Goal: Information Seeking & Learning: Learn about a topic

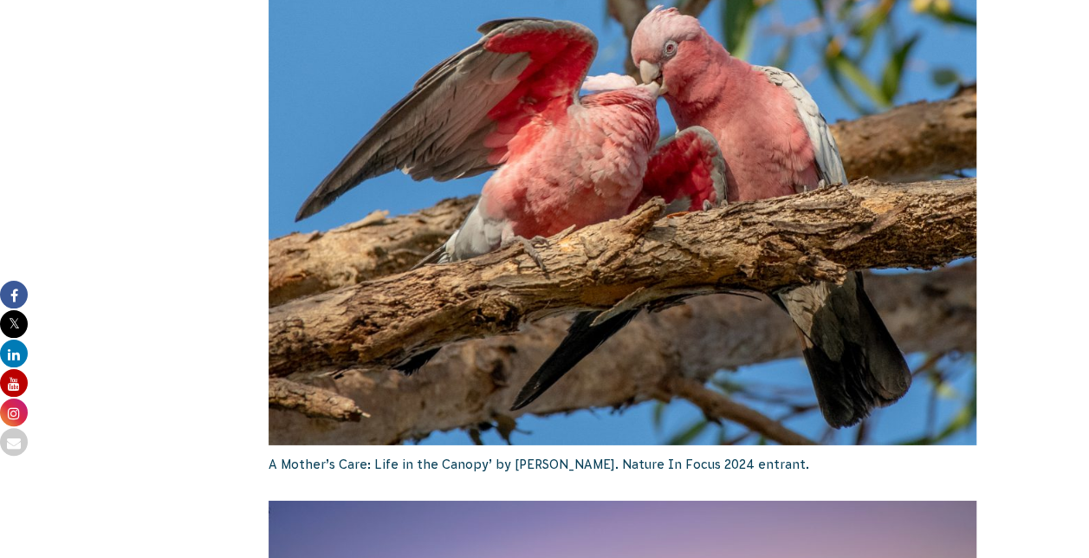
scroll to position [2871, 0]
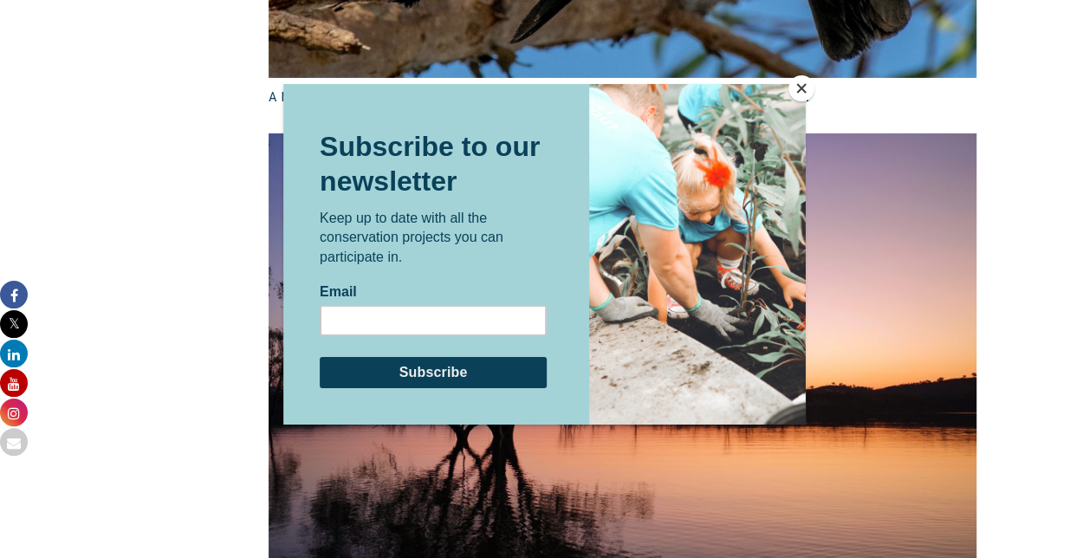
click at [801, 95] on button "Close" at bounding box center [802, 88] width 26 height 26
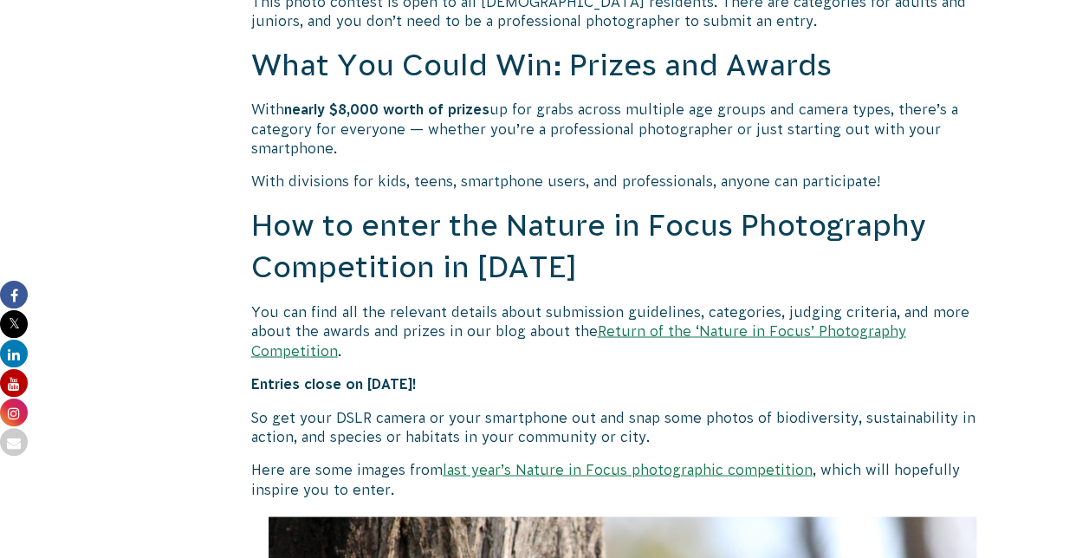
scroll to position [1382, 0]
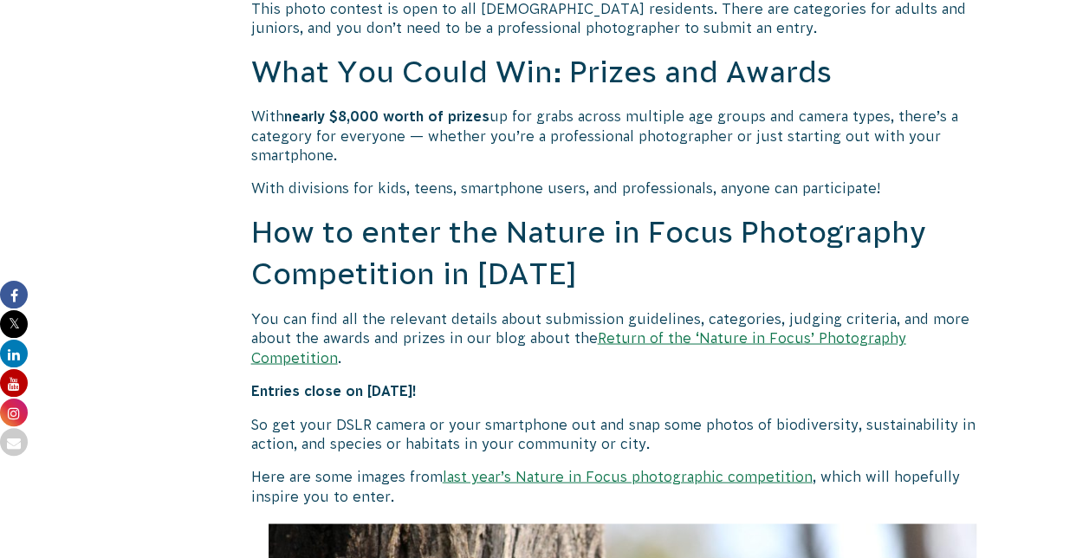
click at [614, 468] on link "last year’s Nature in Focus photographic competition" at bounding box center [628, 476] width 370 height 16
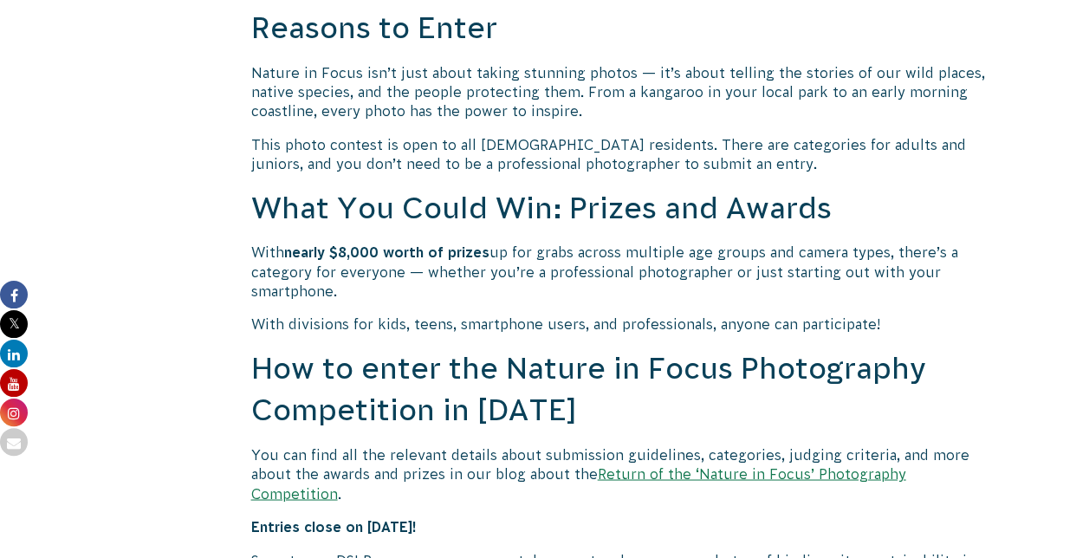
scroll to position [1354, 0]
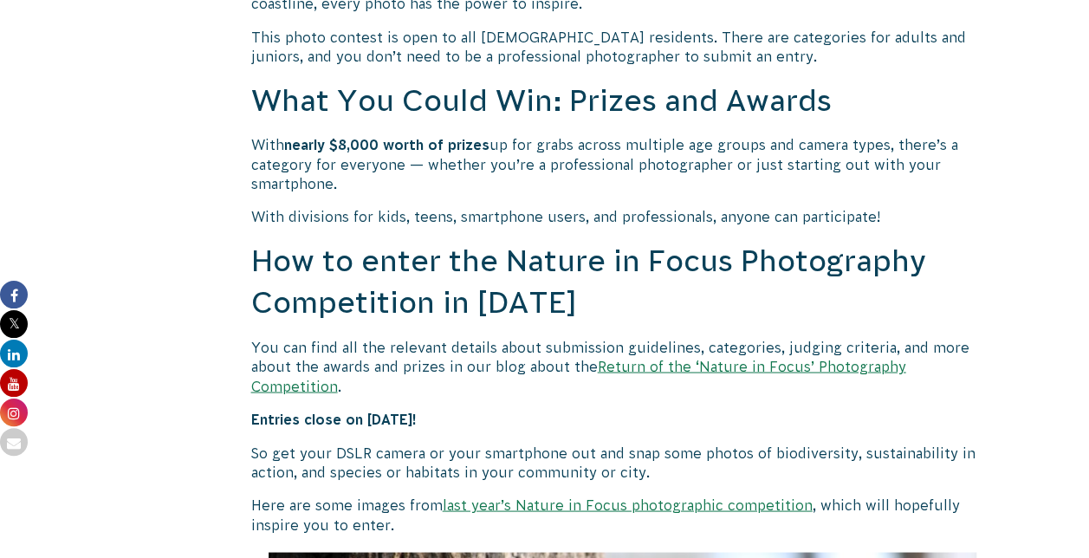
click at [706, 361] on link "Return of the ‘Nature in Focus’ Photography Competition" at bounding box center [578, 375] width 655 height 35
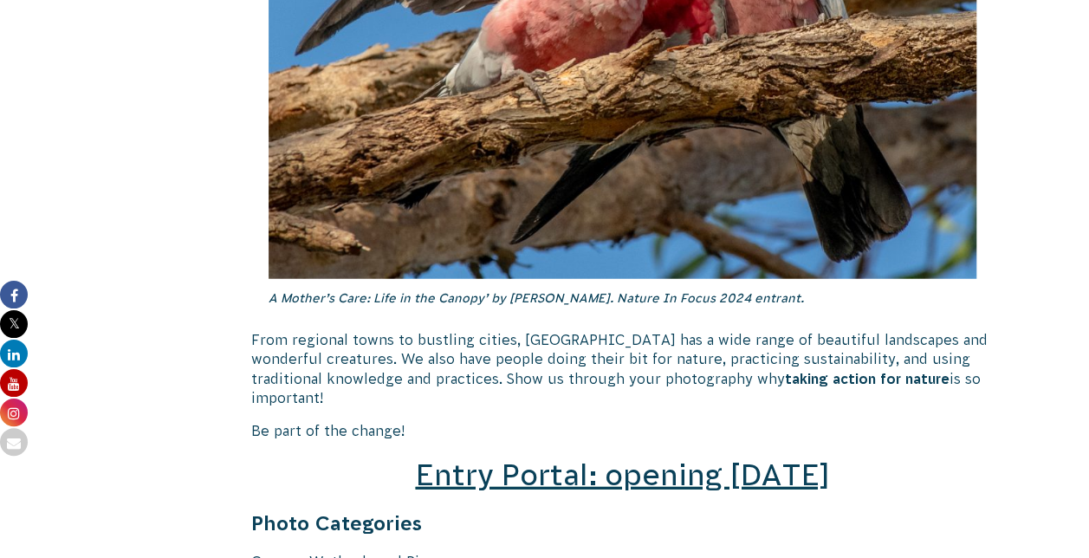
scroll to position [2387, 0]
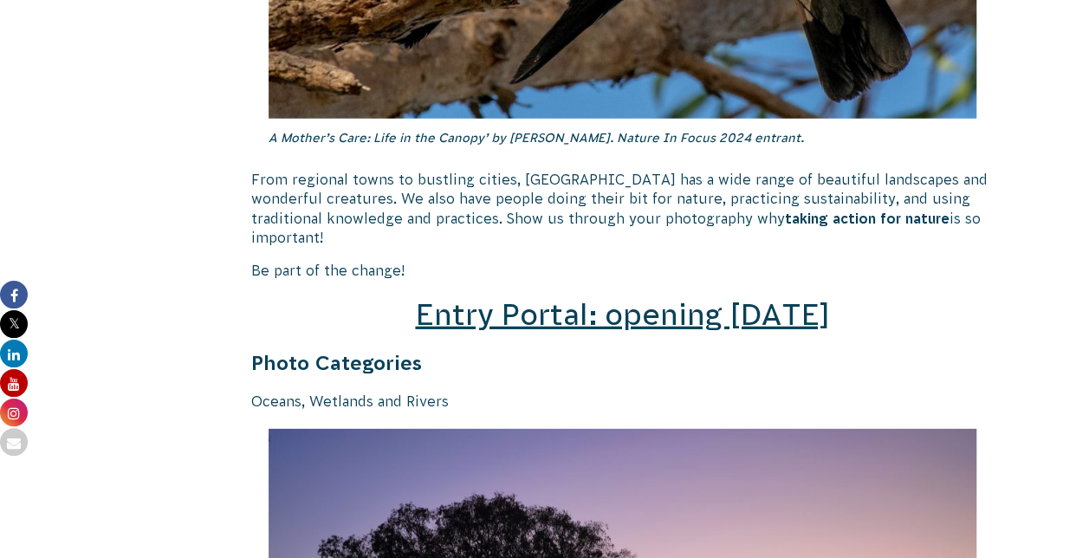
click at [608, 309] on span "Entry Portal: opening July 4" at bounding box center [622, 314] width 414 height 33
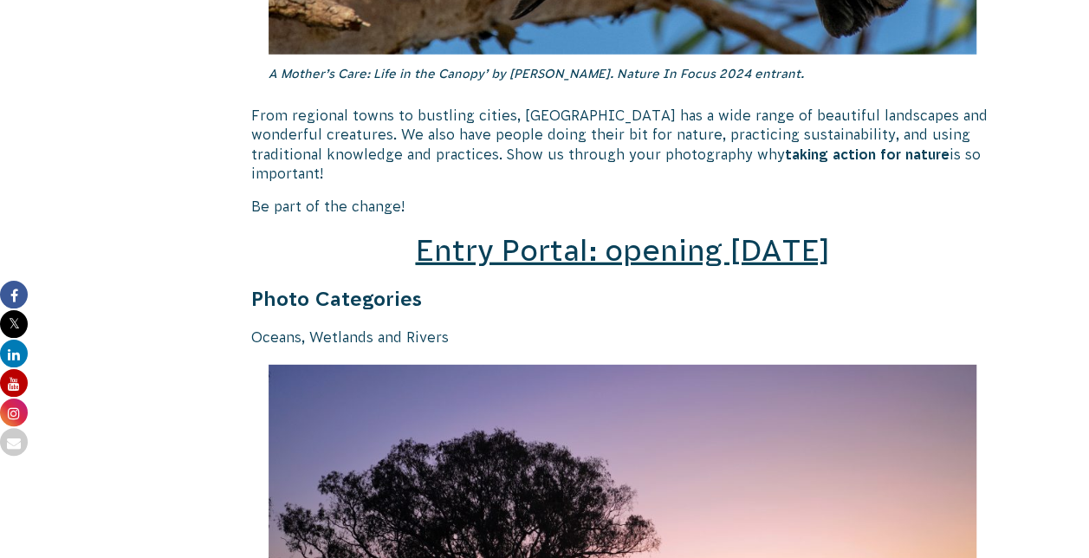
scroll to position [2450, 0]
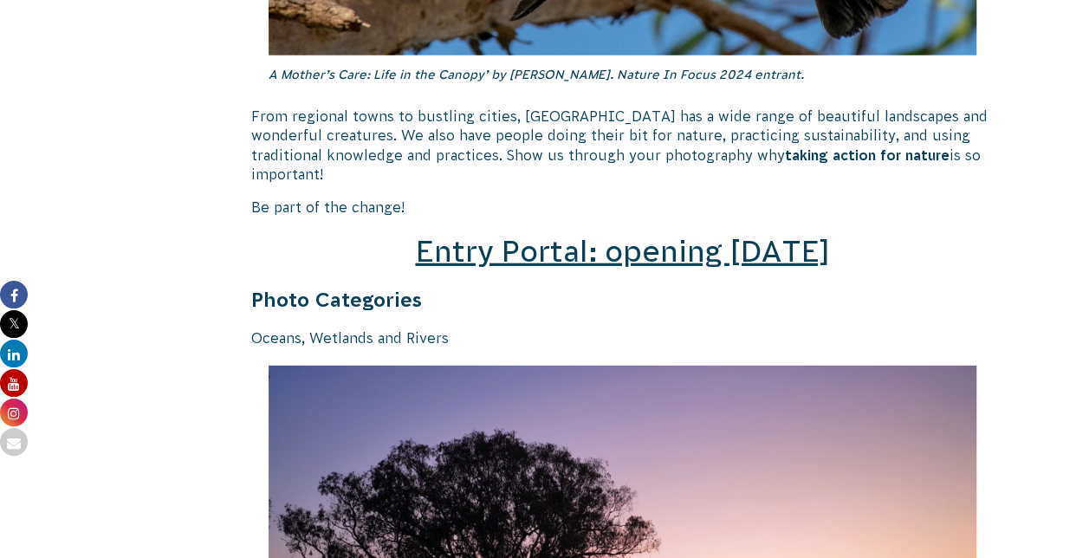
click at [588, 235] on span "Entry Portal: opening July 4" at bounding box center [622, 251] width 414 height 33
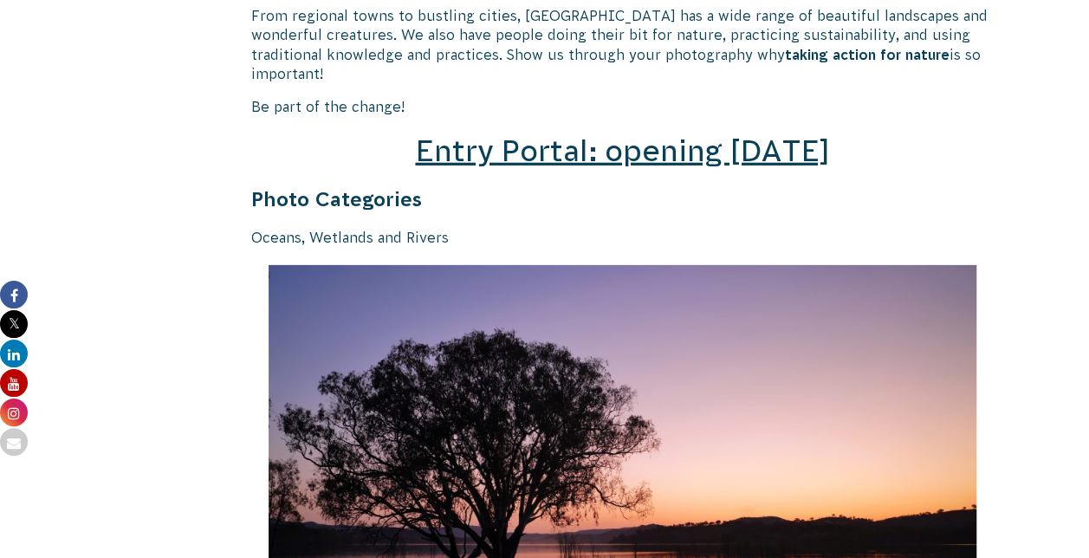
scroll to position [2549, 0]
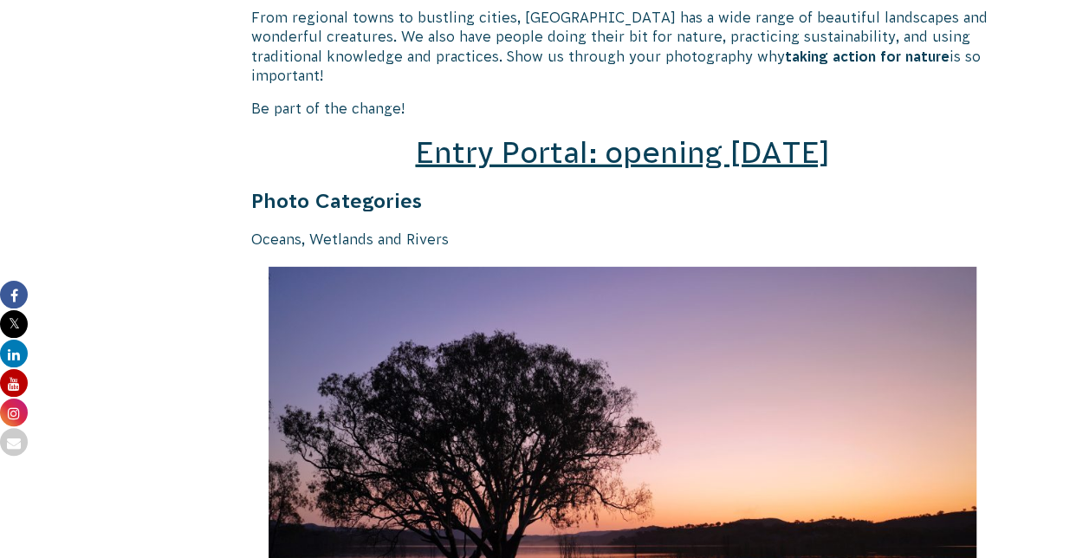
click at [516, 136] on span "Entry Portal: opening July 4" at bounding box center [622, 152] width 414 height 33
